Goal: Task Accomplishment & Management: Manage account settings

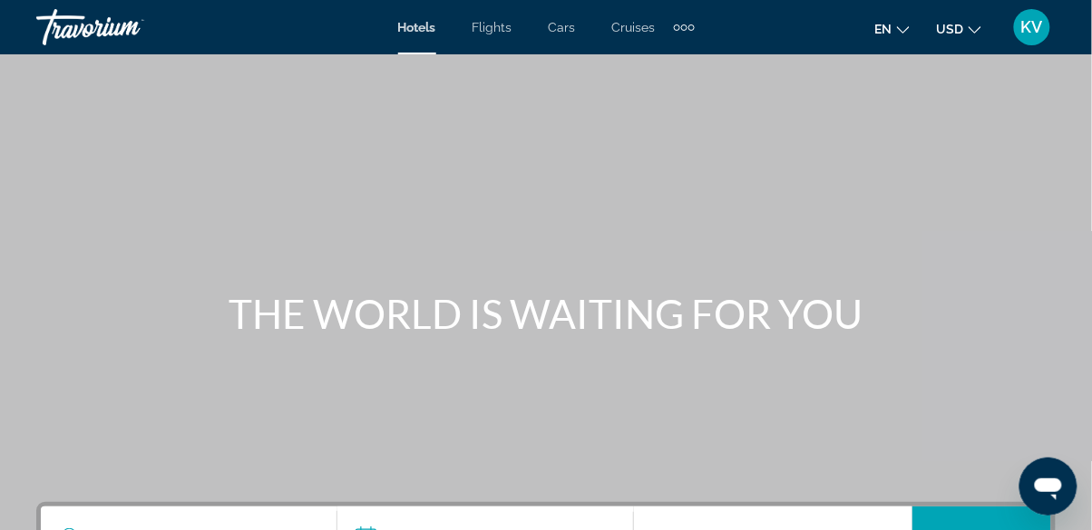
click at [1029, 25] on span "KV" at bounding box center [1032, 27] width 22 height 18
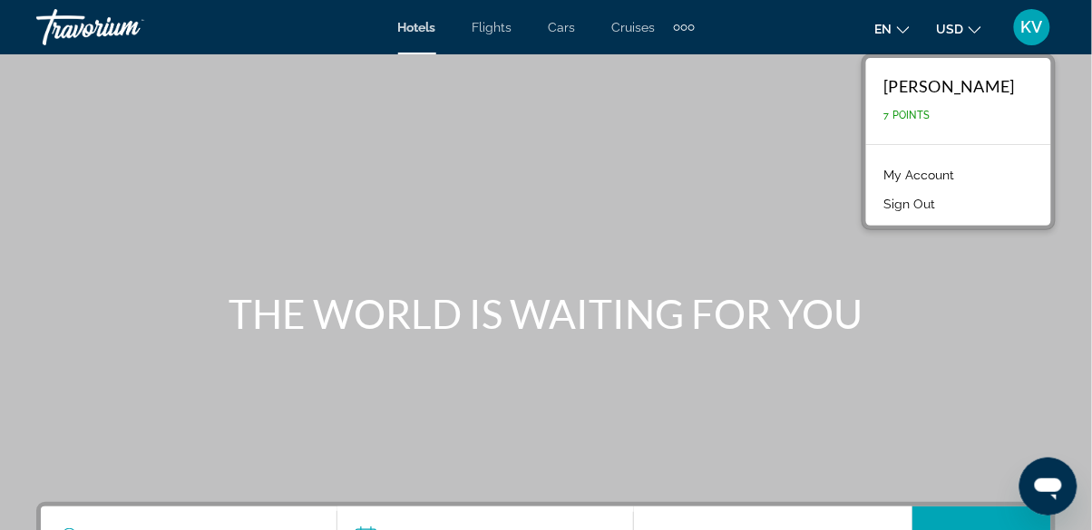
click at [958, 165] on link "My Account" at bounding box center [919, 175] width 89 height 24
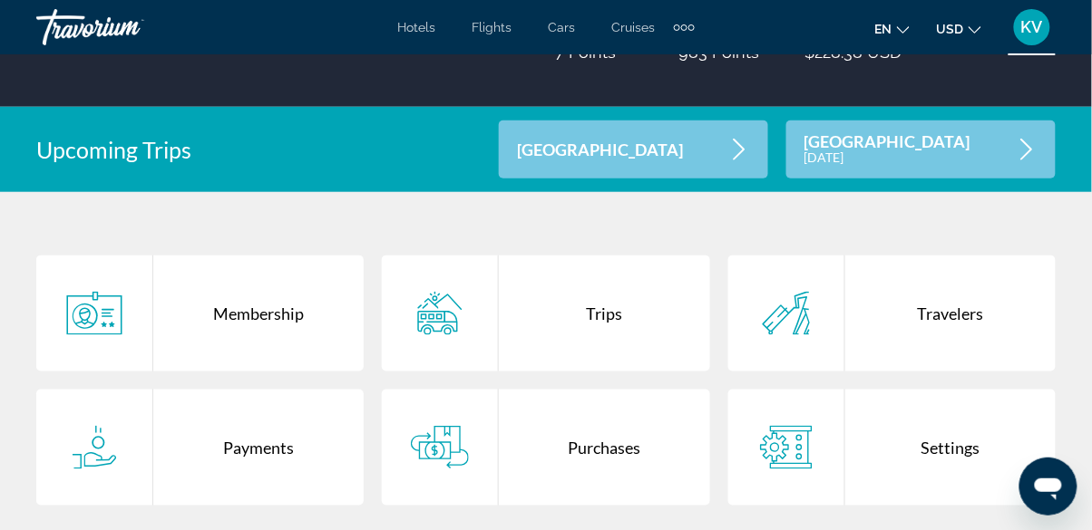
scroll to position [299, 0]
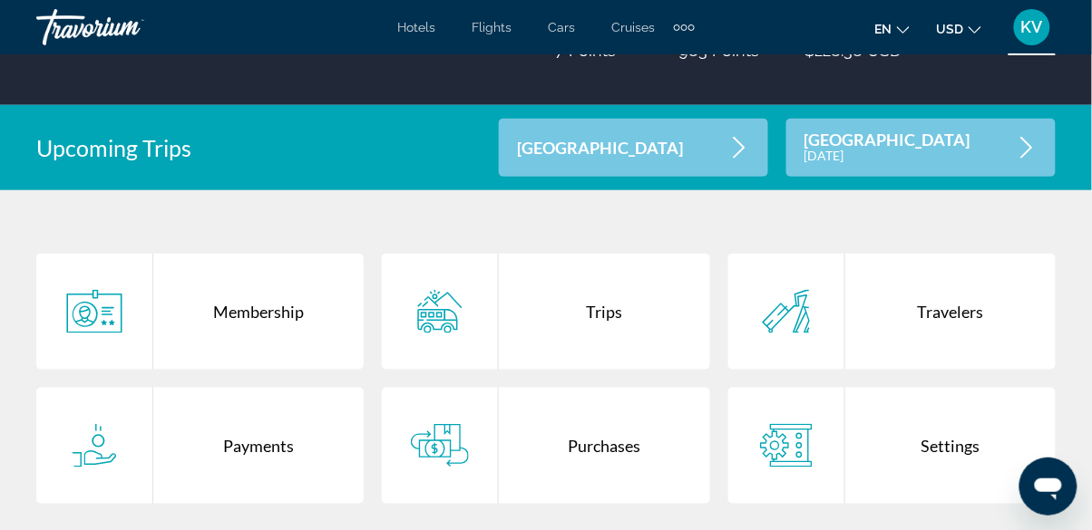
click at [588, 436] on div "Purchases" at bounding box center [604, 446] width 210 height 116
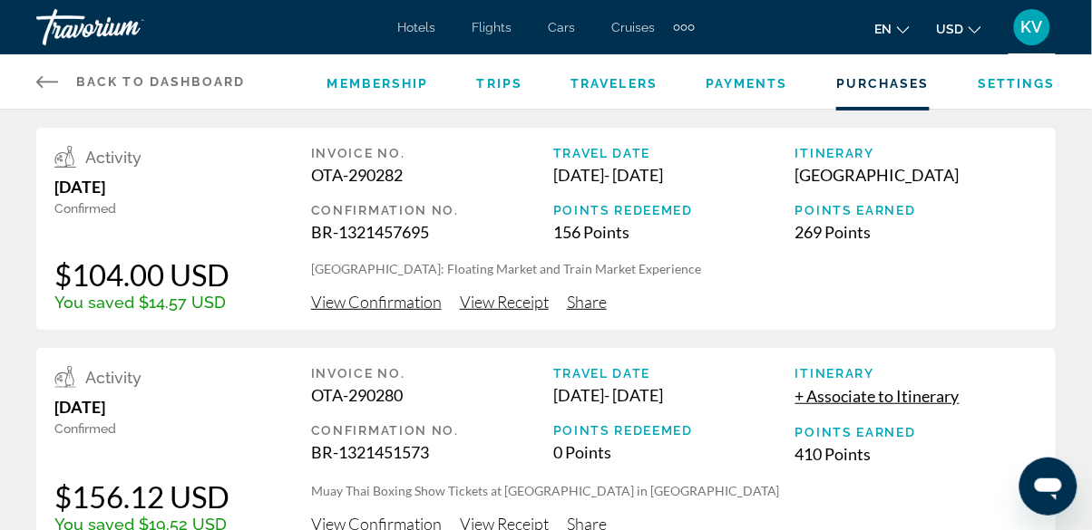
click at [853, 401] on span "+ Associate to Itinerary" at bounding box center [877, 396] width 164 height 20
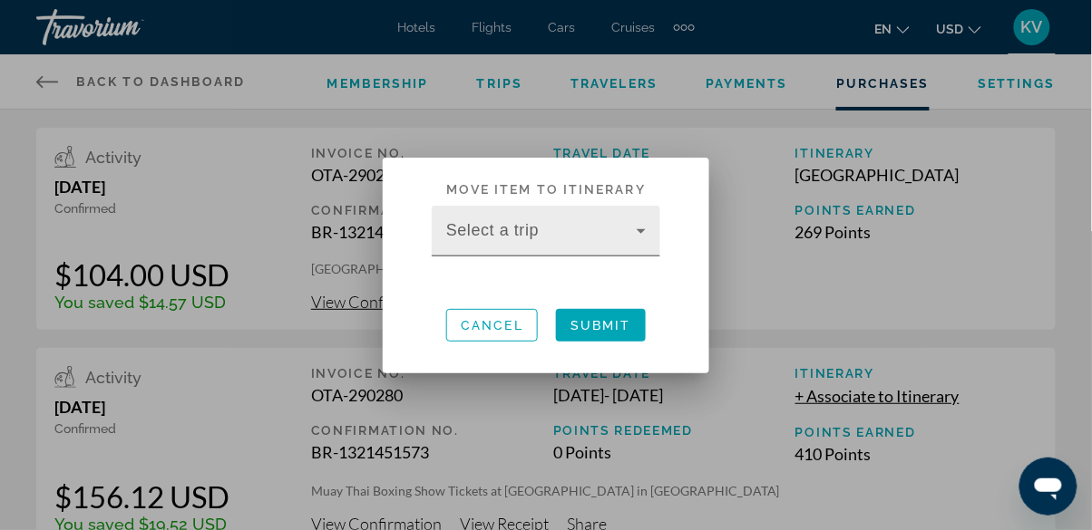
click at [527, 235] on span at bounding box center [541, 239] width 190 height 22
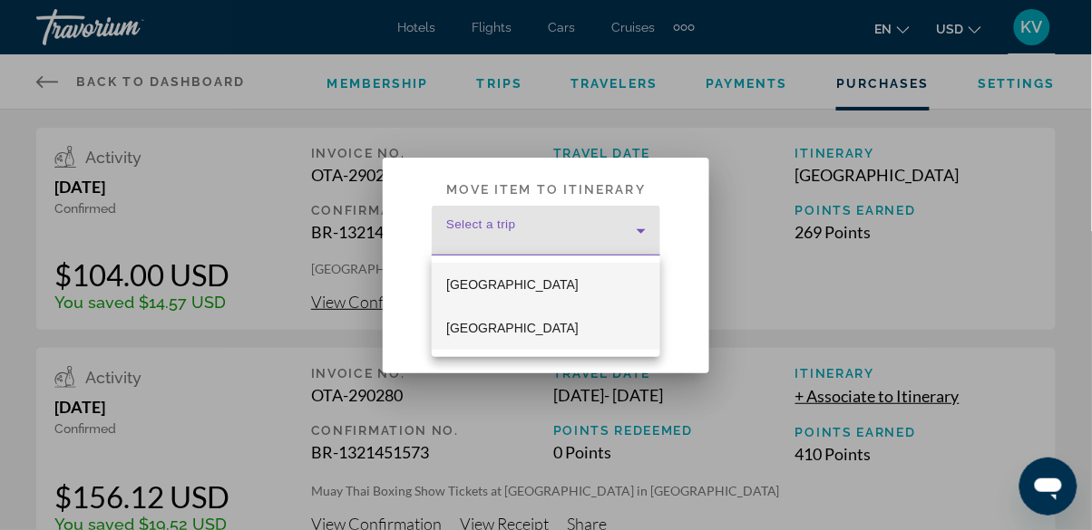
click at [479, 332] on span "[GEOGRAPHIC_DATA]" at bounding box center [512, 328] width 132 height 22
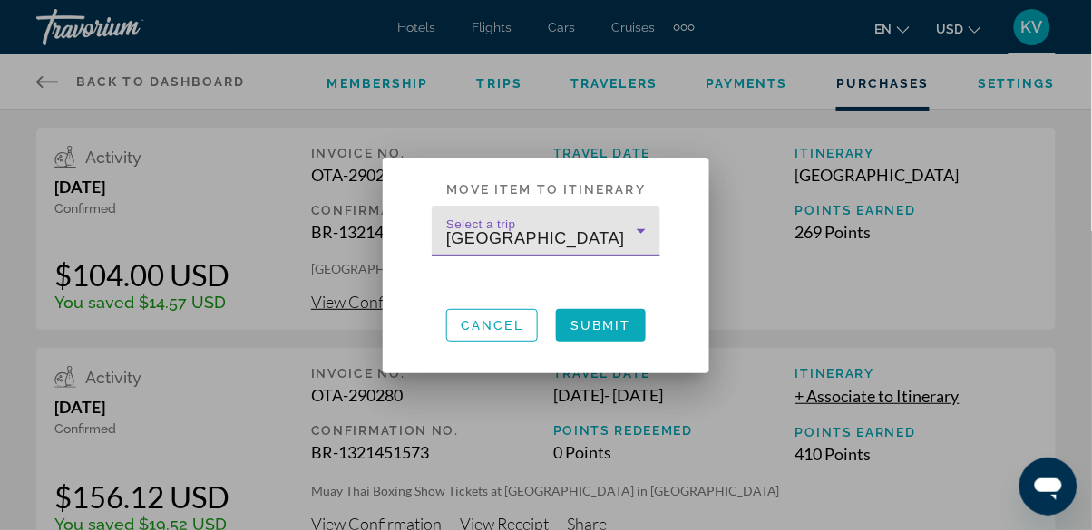
click at [636, 344] on span at bounding box center [601, 326] width 90 height 44
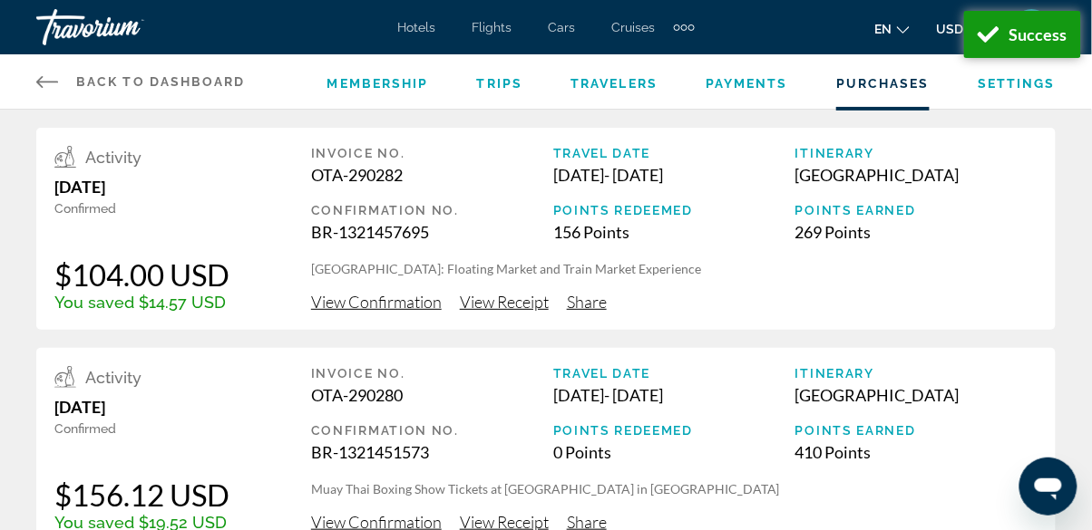
click at [356, 209] on div "Confirmation No." at bounding box center [432, 210] width 242 height 15
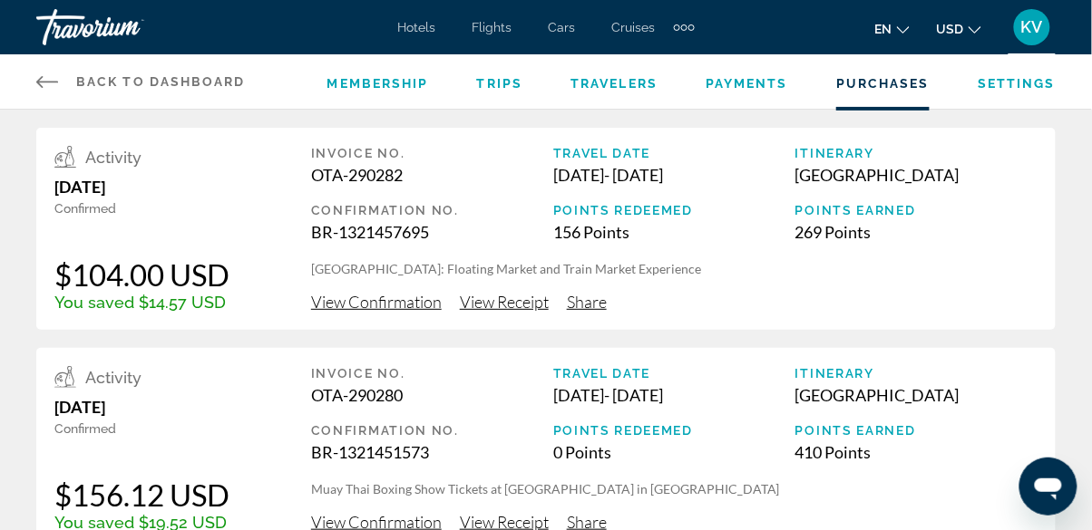
click at [382, 304] on span "View Confirmation" at bounding box center [376, 302] width 131 height 20
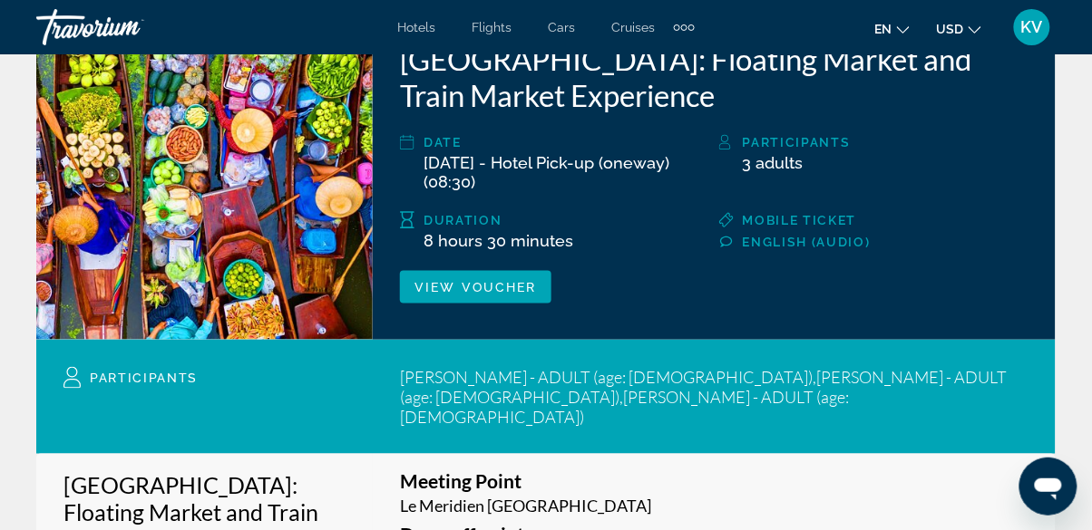
scroll to position [316, 0]
